Goal: Task Accomplishment & Management: Manage account settings

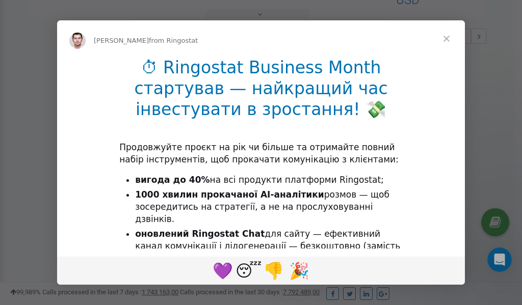
click at [448, 38] on span "Close" at bounding box center [446, 38] width 37 height 37
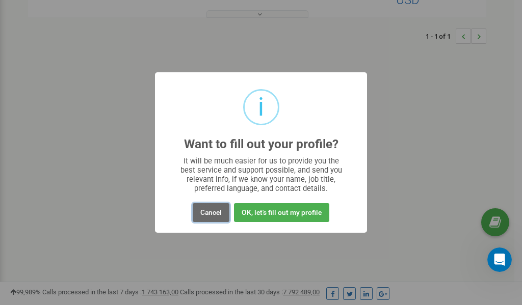
click at [210, 212] on button "Cancel" at bounding box center [211, 212] width 37 height 19
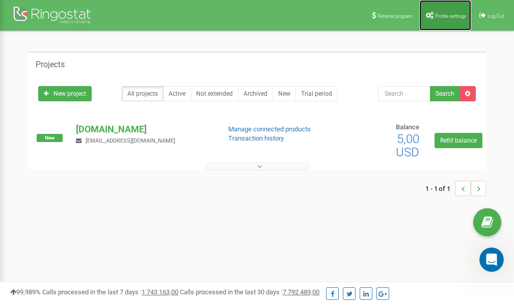
click at [448, 15] on span "Profile settings" at bounding box center [450, 16] width 31 height 6
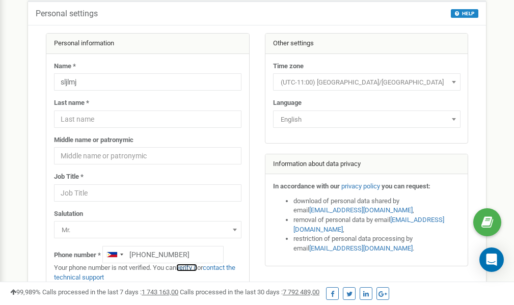
click at [195, 267] on link "verify it" at bounding box center [186, 268] width 21 height 8
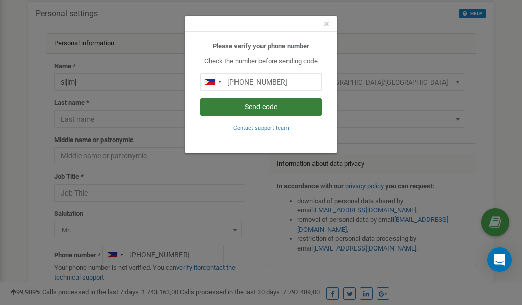
click at [261, 107] on button "Send code" at bounding box center [260, 106] width 121 height 17
